Goal: Information Seeking & Learning: Learn about a topic

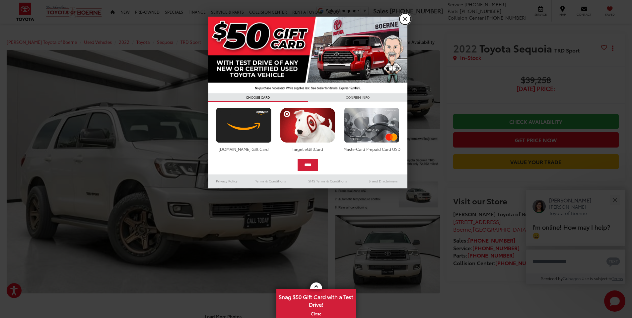
click at [404, 19] on link "X" at bounding box center [405, 18] width 11 height 11
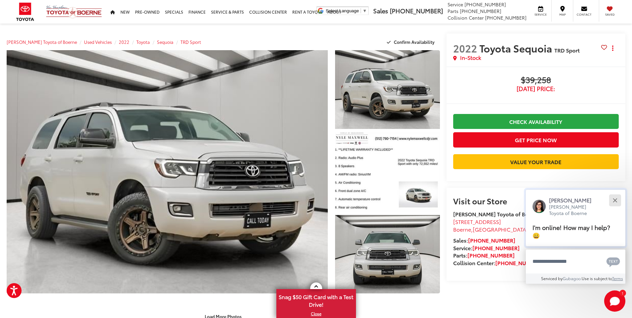
click at [616, 198] on button "Close" at bounding box center [615, 200] width 14 height 14
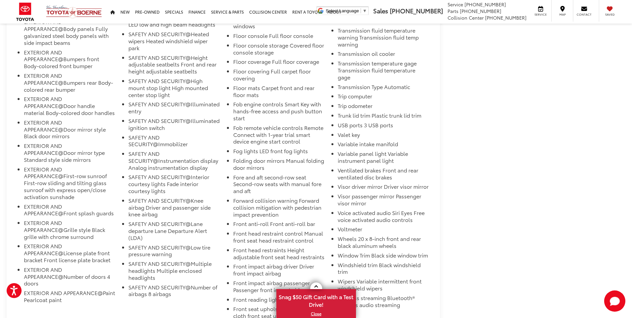
scroll to position [3286, 0]
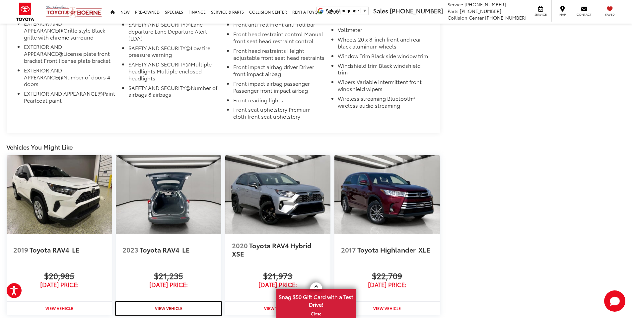
click at [169, 305] on strong "View Vehicle" at bounding box center [169, 308] width 28 height 6
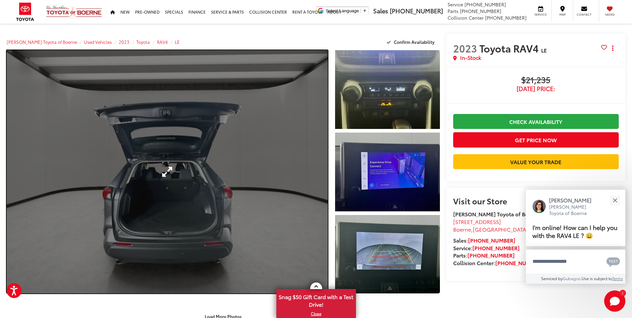
click at [276, 138] on link "Expand Photo 0" at bounding box center [167, 171] width 321 height 243
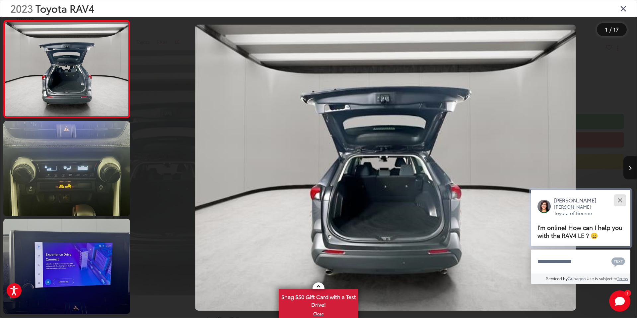
click at [620, 201] on button "Close" at bounding box center [620, 200] width 14 height 14
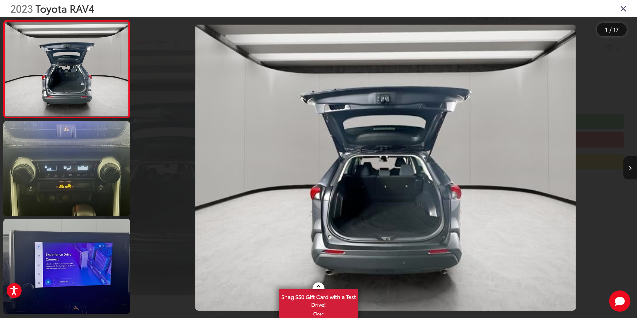
click at [631, 168] on icon "Next image" at bounding box center [630, 168] width 3 height 5
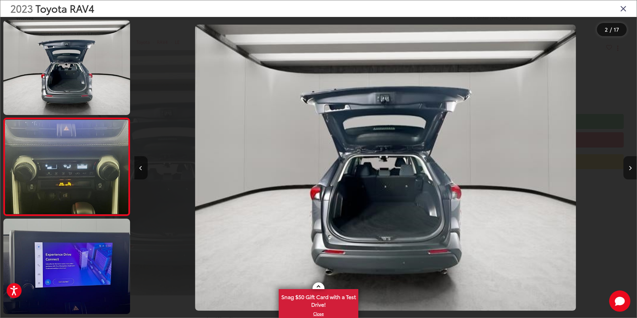
scroll to position [19, 0]
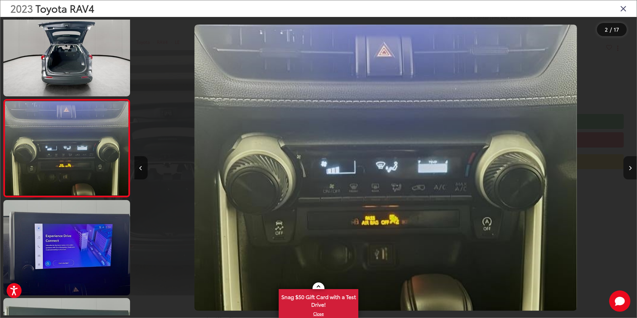
click at [631, 168] on icon "Next image" at bounding box center [630, 168] width 3 height 5
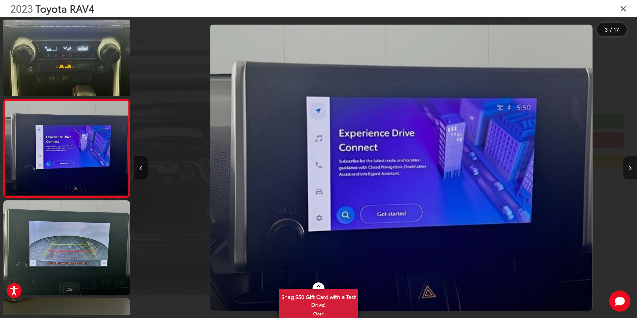
scroll to position [0, 1005]
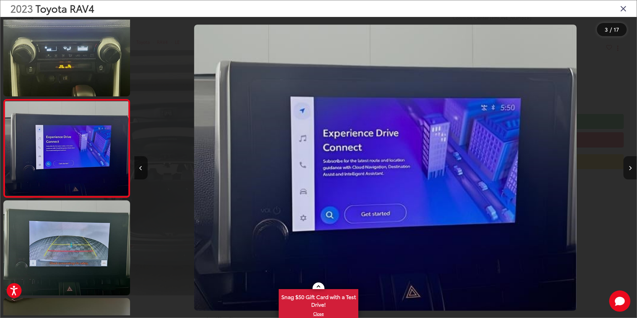
click at [632, 165] on button "Next image" at bounding box center [630, 167] width 13 height 23
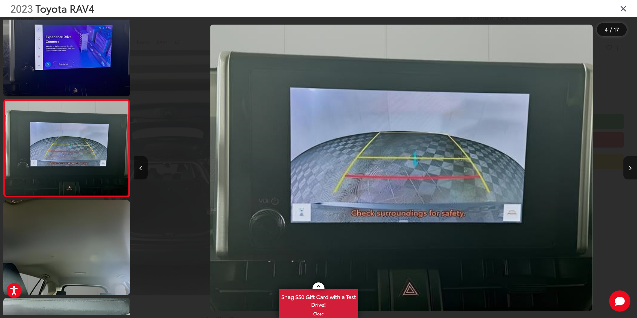
scroll to position [0, 1508]
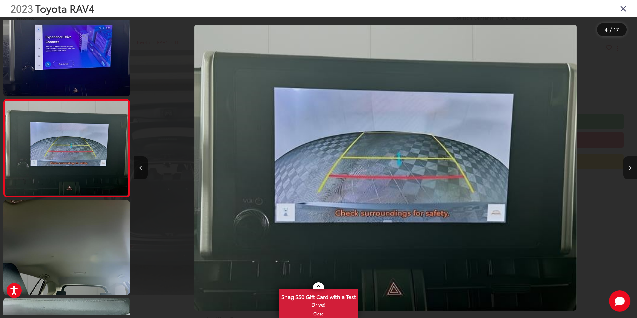
click at [632, 165] on button "Next image" at bounding box center [630, 167] width 13 height 23
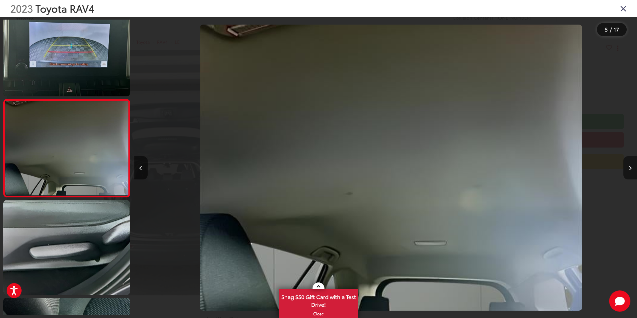
scroll to position [0, 2011]
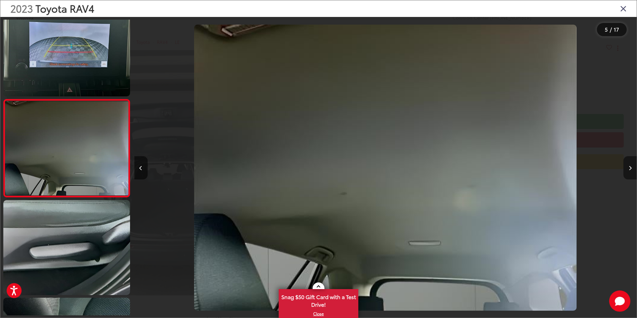
click at [632, 165] on button "Next image" at bounding box center [630, 167] width 13 height 23
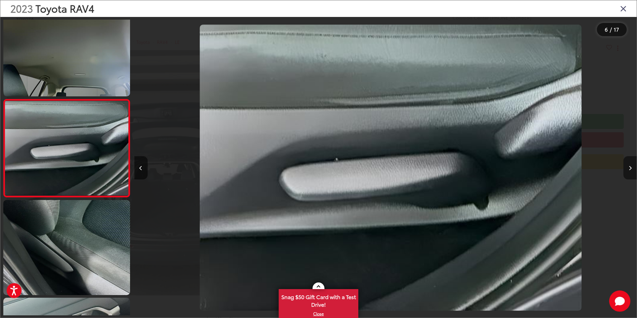
scroll to position [0, 2513]
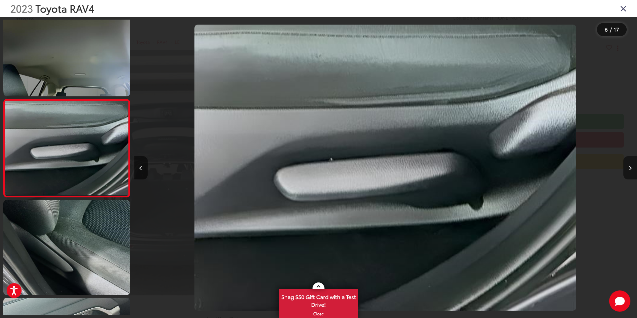
click at [632, 167] on icon "Next image" at bounding box center [630, 168] width 3 height 5
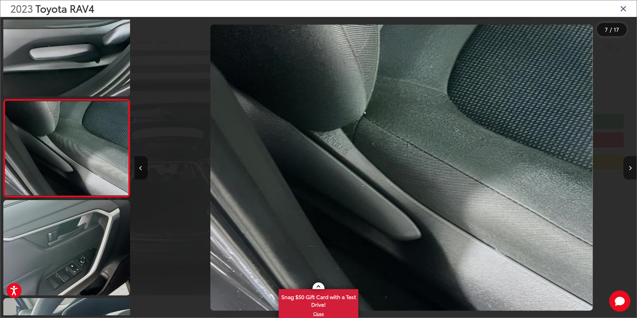
scroll to position [0, 0]
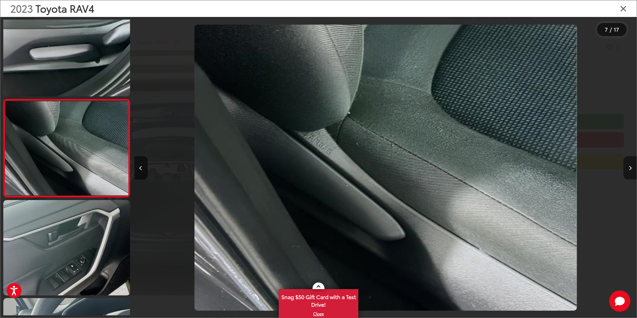
click at [632, 167] on icon "Next image" at bounding box center [630, 168] width 3 height 5
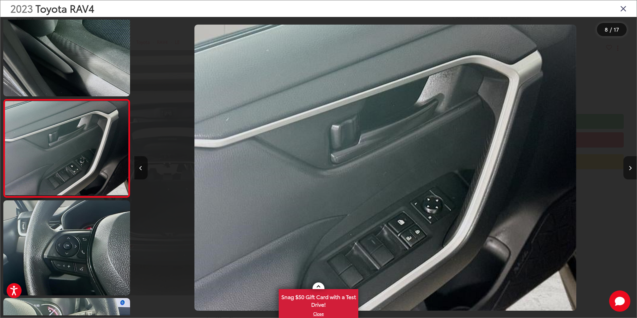
click at [632, 167] on icon "Next image" at bounding box center [630, 168] width 3 height 5
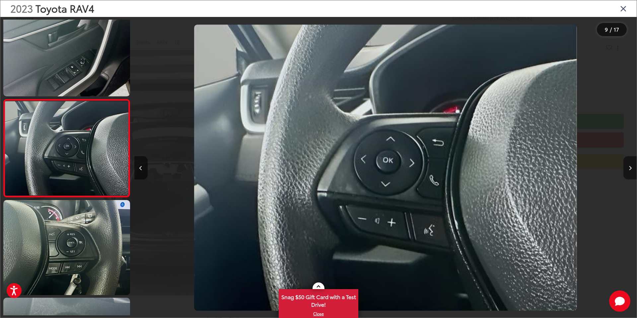
click at [632, 167] on icon "Next image" at bounding box center [630, 168] width 3 height 5
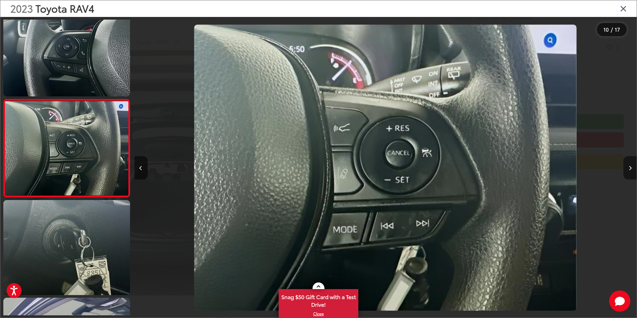
click at [632, 167] on icon "Next image" at bounding box center [630, 168] width 3 height 5
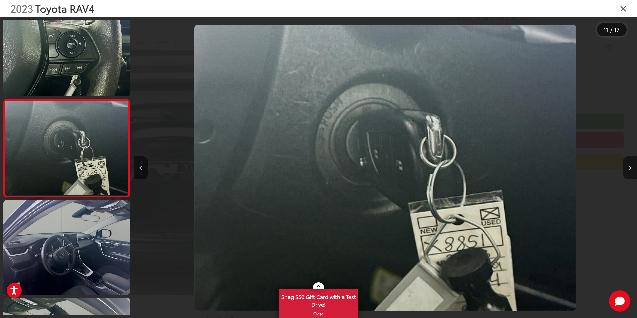
click at [632, 167] on icon "Next image" at bounding box center [630, 168] width 3 height 5
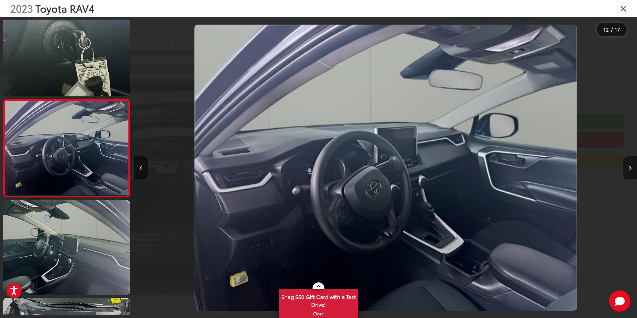
click at [632, 167] on icon "Next image" at bounding box center [630, 168] width 3 height 5
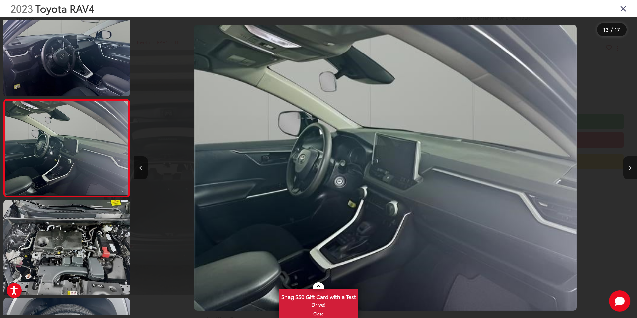
click at [632, 167] on icon "Next image" at bounding box center [630, 168] width 3 height 5
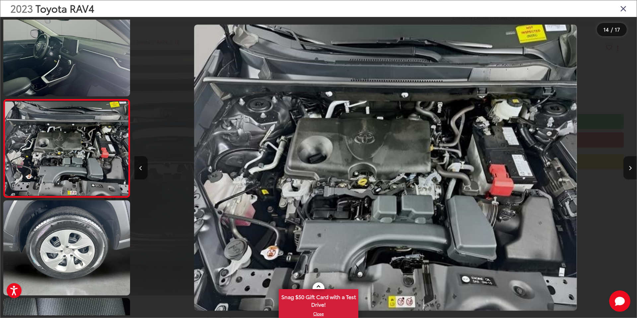
click at [631, 167] on icon "Next image" at bounding box center [630, 168] width 3 height 5
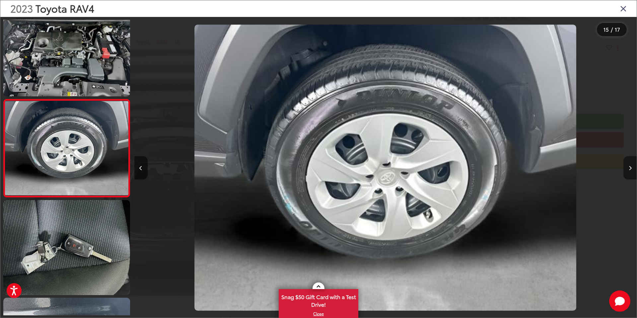
click at [631, 167] on icon "Next image" at bounding box center [630, 168] width 3 height 5
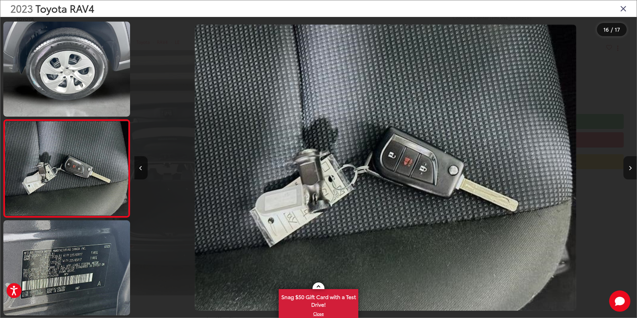
click at [631, 167] on icon "Next image" at bounding box center [630, 168] width 3 height 5
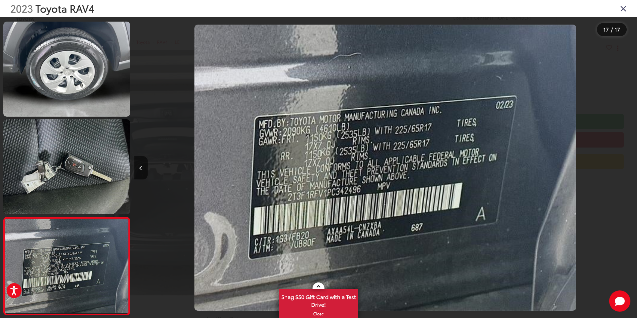
click at [631, 167] on div at bounding box center [574, 167] width 126 height 301
click at [622, 9] on icon "Close gallery" at bounding box center [623, 8] width 7 height 9
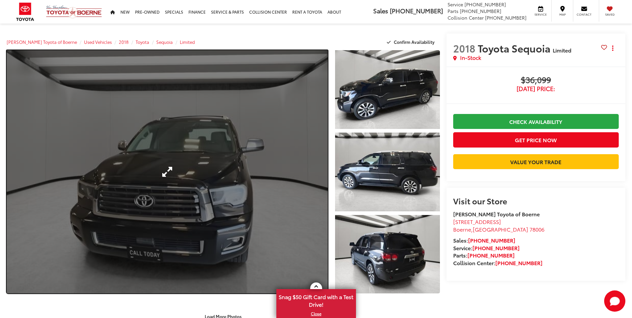
click at [232, 174] on link "Expand Photo 0" at bounding box center [167, 171] width 321 height 243
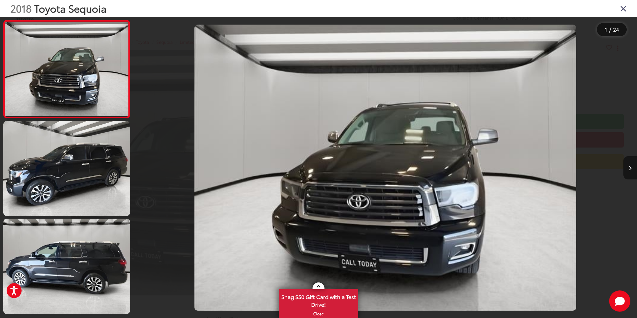
click at [630, 168] on icon "Next image" at bounding box center [630, 168] width 3 height 5
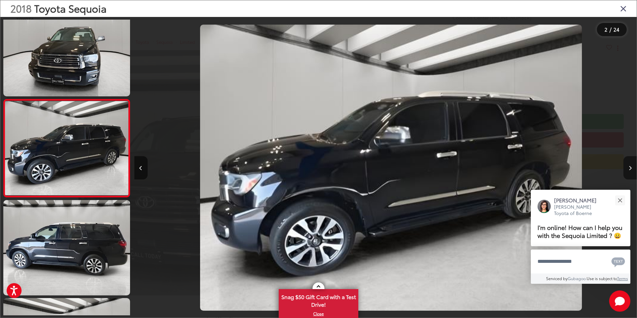
scroll to position [0, 503]
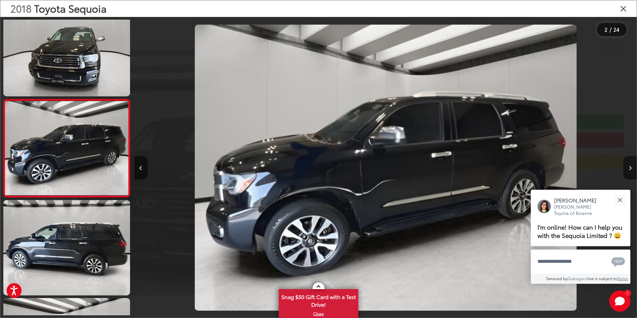
click at [630, 168] on icon "Next image" at bounding box center [630, 168] width 3 height 5
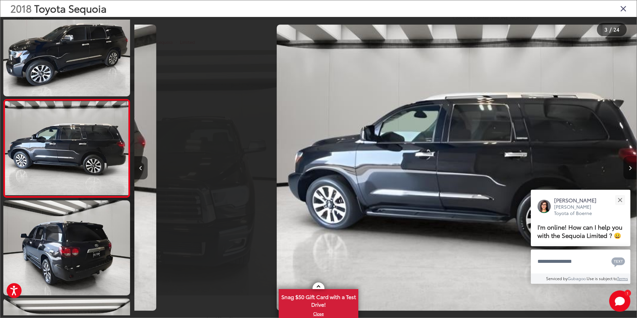
scroll to position [0, 1005]
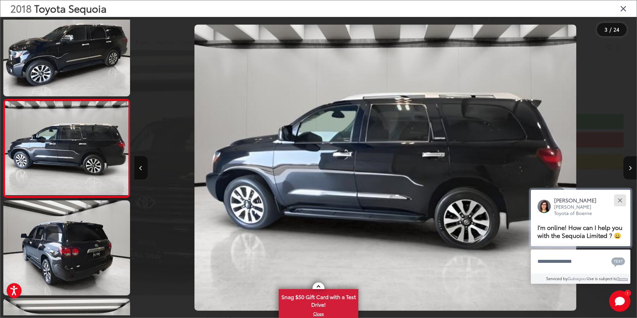
click at [621, 199] on div "Close" at bounding box center [620, 200] width 4 height 4
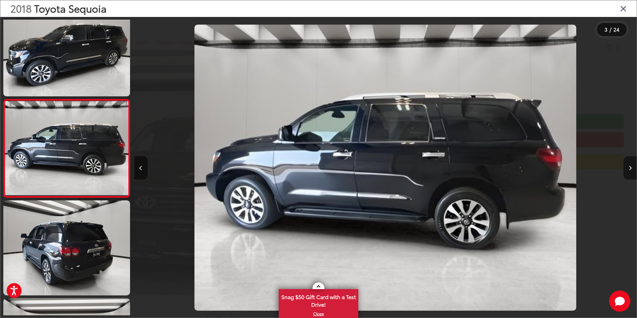
click at [630, 167] on icon "Next image" at bounding box center [630, 168] width 3 height 5
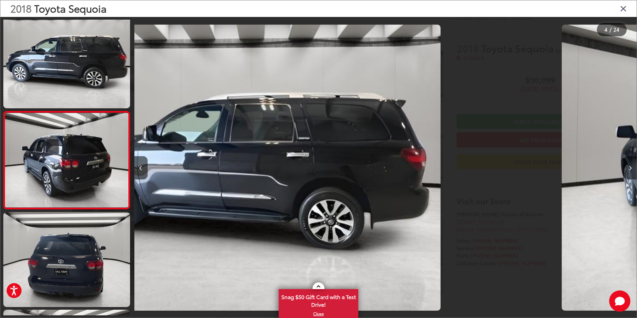
scroll to position [214, 0]
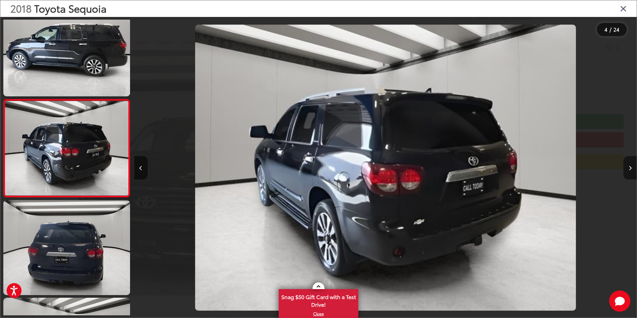
click at [630, 167] on icon "Next image" at bounding box center [630, 168] width 3 height 5
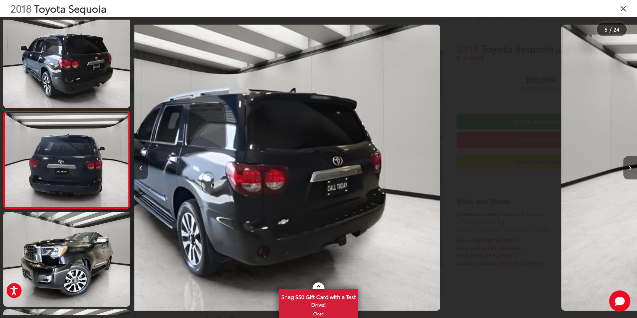
scroll to position [312, 0]
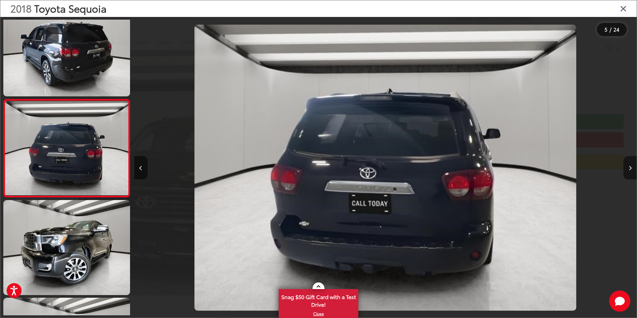
click at [630, 167] on icon "Next image" at bounding box center [630, 168] width 3 height 5
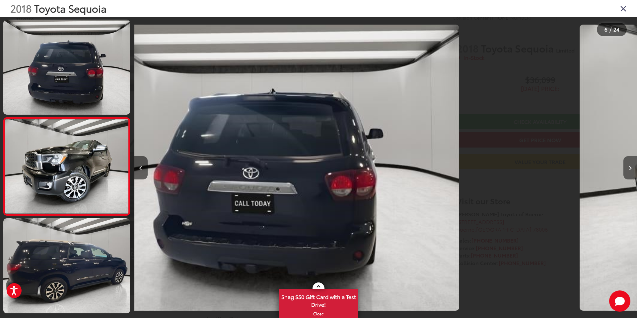
scroll to position [409, 0]
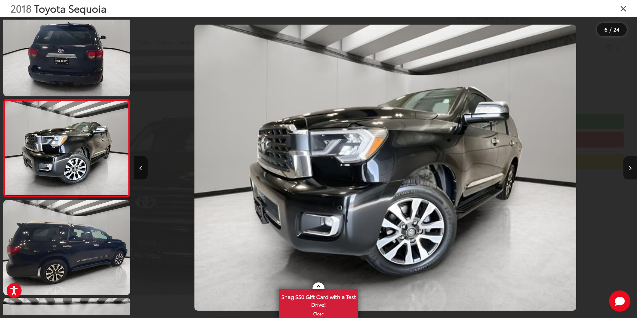
click at [630, 167] on icon "Next image" at bounding box center [630, 168] width 3 height 5
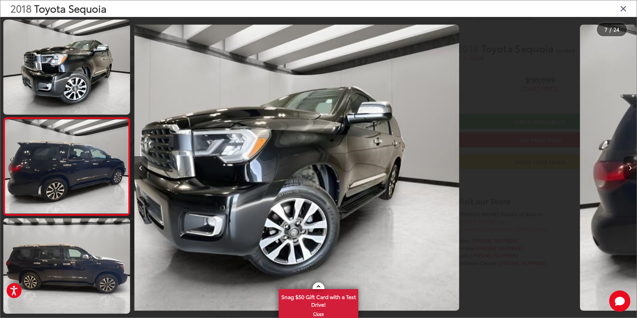
scroll to position [507, 0]
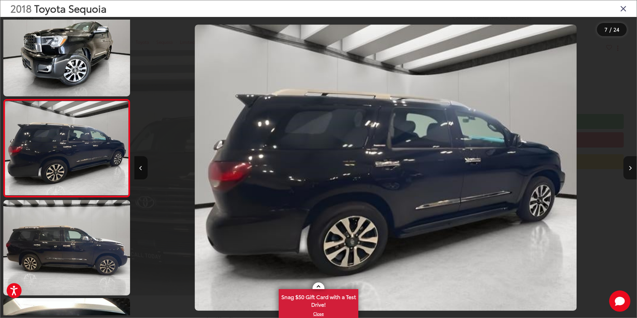
click at [630, 167] on icon "Next image" at bounding box center [630, 168] width 3 height 5
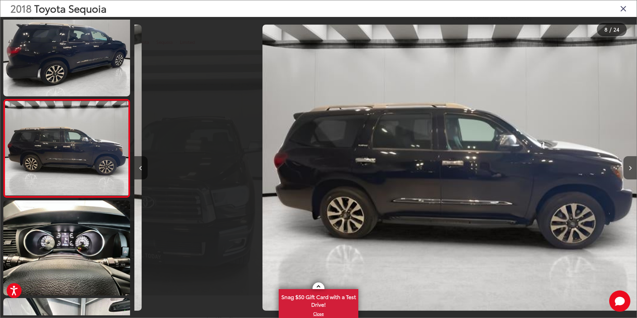
scroll to position [0, 3519]
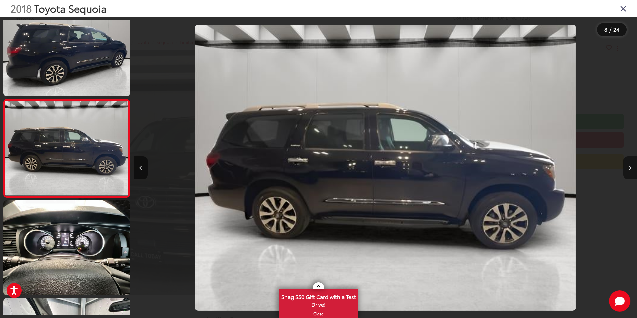
click at [632, 166] on button "Next image" at bounding box center [630, 167] width 13 height 23
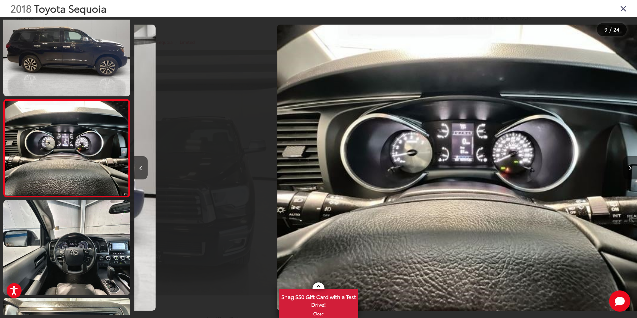
scroll to position [0, 4021]
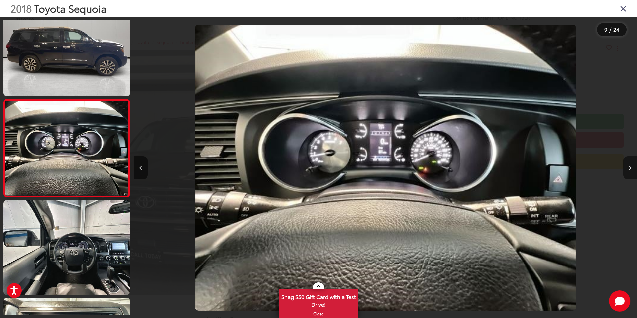
click at [632, 166] on button "Next image" at bounding box center [630, 167] width 13 height 23
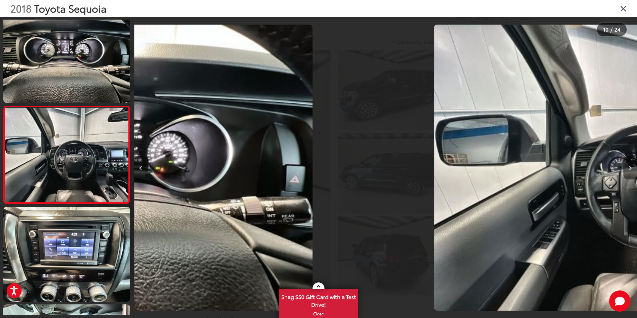
scroll to position [0, 0]
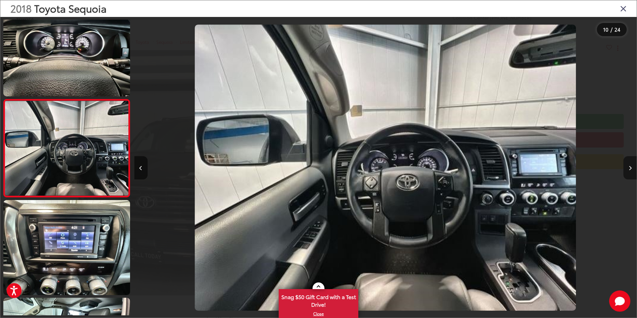
click at [632, 166] on button "Next image" at bounding box center [630, 167] width 13 height 23
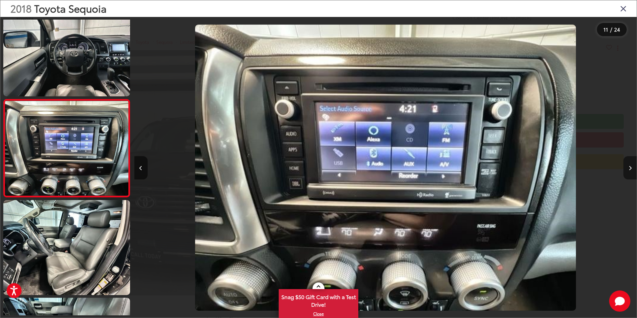
click at [632, 166] on button "Next image" at bounding box center [630, 167] width 13 height 23
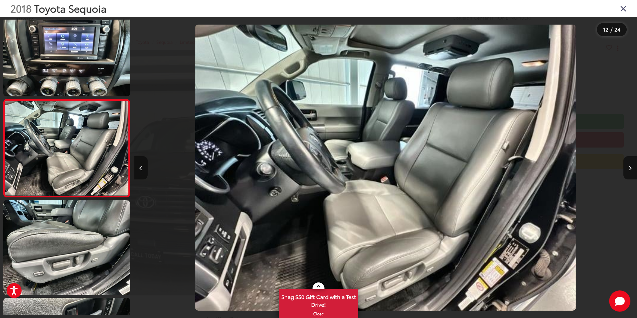
click at [141, 168] on icon "Previous image" at bounding box center [140, 168] width 3 height 5
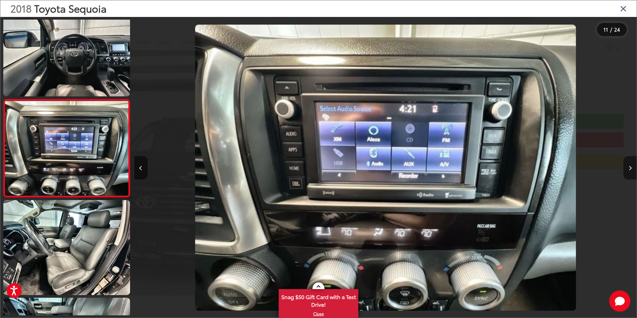
click at [632, 165] on button "Next image" at bounding box center [630, 167] width 13 height 23
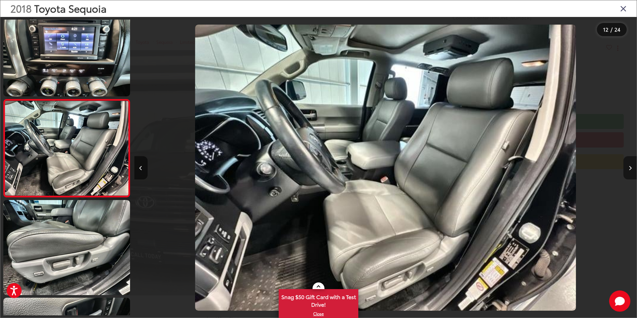
click at [630, 168] on icon "Next image" at bounding box center [630, 168] width 3 height 5
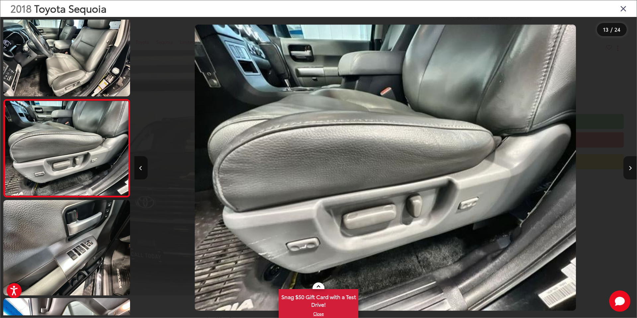
click at [630, 168] on icon "Next image" at bounding box center [630, 168] width 3 height 5
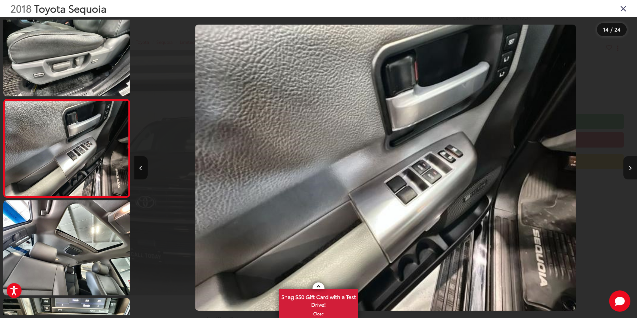
click at [630, 168] on icon "Next image" at bounding box center [630, 168] width 3 height 5
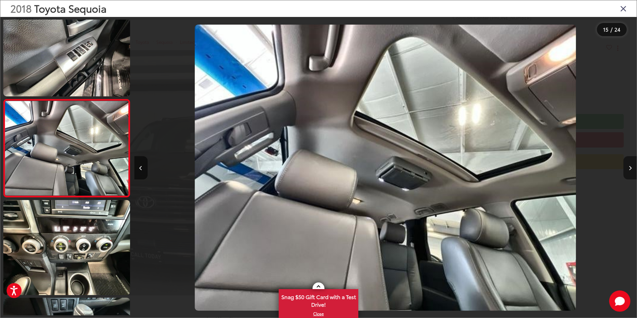
click at [631, 168] on icon "Next image" at bounding box center [630, 168] width 3 height 5
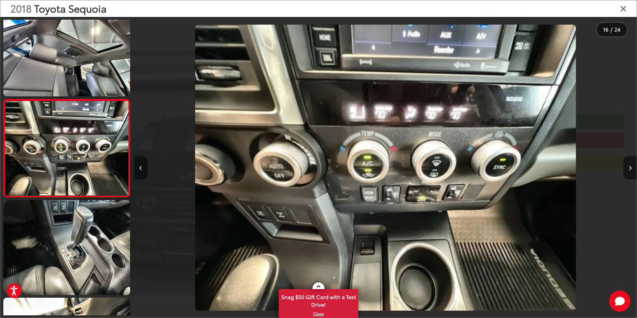
click at [631, 167] on icon "Next image" at bounding box center [630, 168] width 3 height 5
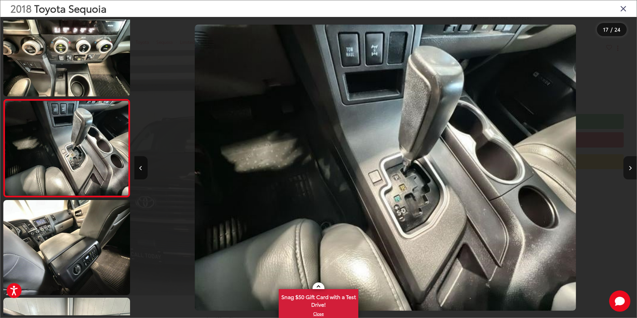
click at [631, 167] on icon "Next image" at bounding box center [630, 168] width 3 height 5
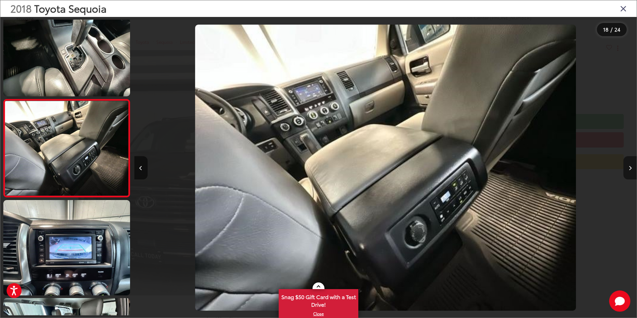
click at [631, 167] on icon "Next image" at bounding box center [630, 168] width 3 height 5
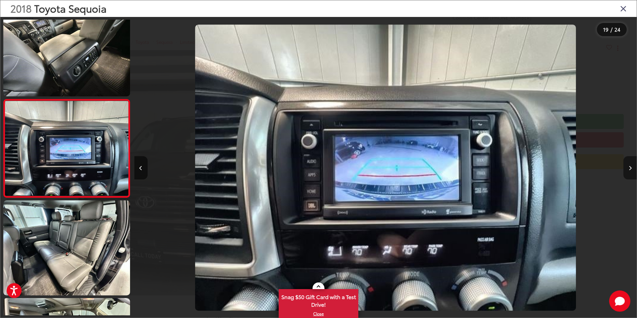
click at [630, 168] on icon "Next image" at bounding box center [630, 168] width 3 height 5
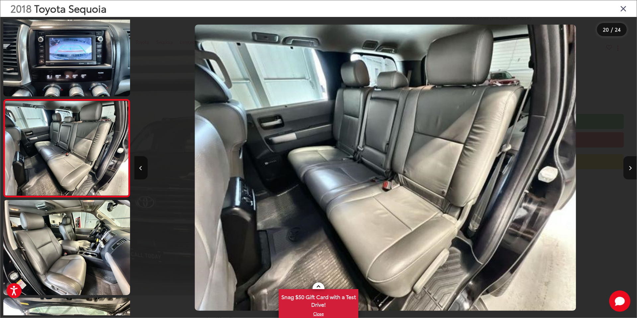
click at [620, 169] on div at bounding box center [574, 167] width 126 height 301
click at [632, 167] on icon "Next image" at bounding box center [630, 168] width 3 height 5
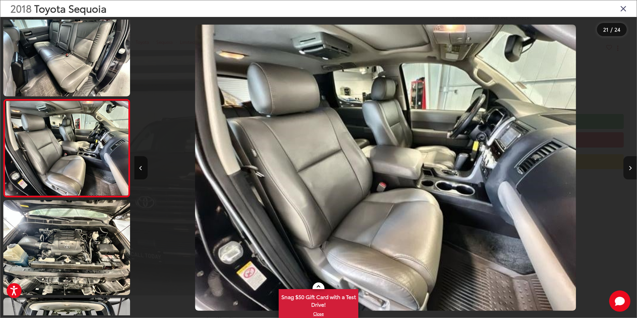
click at [631, 167] on icon "Next image" at bounding box center [630, 168] width 3 height 5
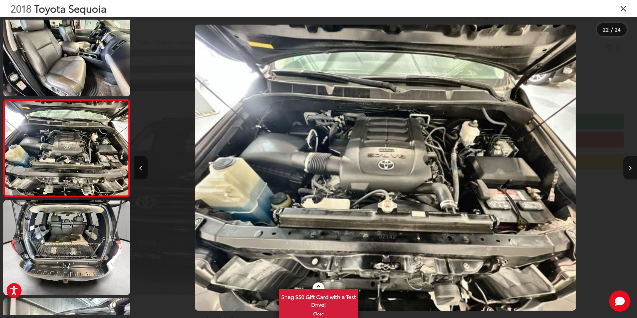
click at [631, 167] on icon "Next image" at bounding box center [630, 168] width 3 height 5
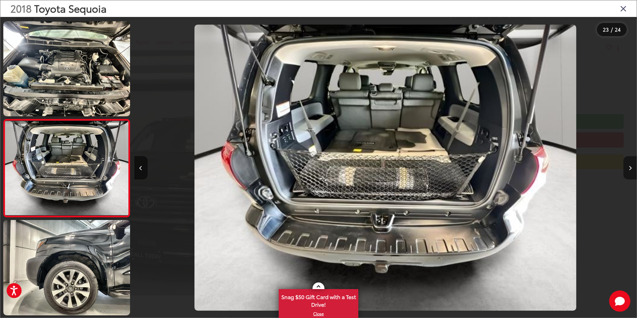
click at [630, 167] on icon "Next image" at bounding box center [630, 168] width 3 height 5
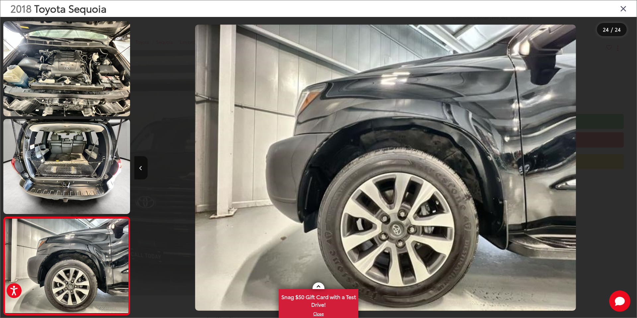
click at [630, 167] on div at bounding box center [574, 167] width 126 height 301
click at [624, 9] on icon "Close gallery" at bounding box center [623, 8] width 7 height 9
